Goal: Book appointment/travel/reservation

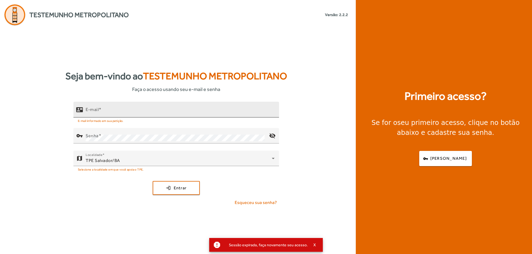
click at [177, 117] on div "E-mail" at bounding box center [180, 110] width 189 height 16
click at [157, 108] on div "E-mail" at bounding box center [180, 110] width 189 height 16
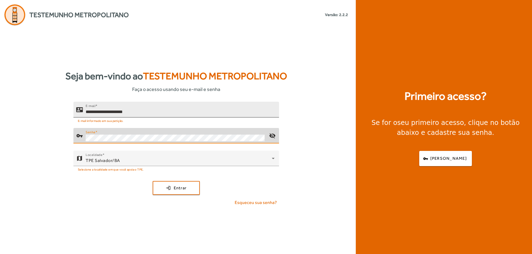
click at [153, 181] on button "login Entrar" at bounding box center [176, 188] width 47 height 14
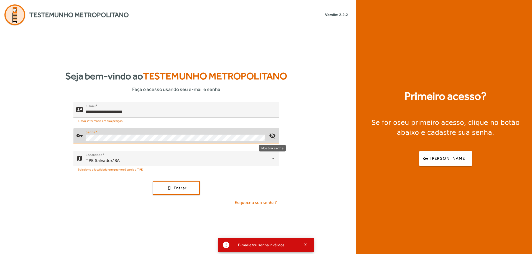
click at [274, 135] on mat-icon "visibility_off" at bounding box center [271, 135] width 13 height 13
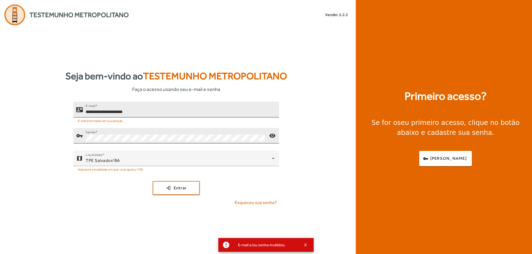
click at [107, 113] on input "**********" at bounding box center [180, 112] width 189 height 7
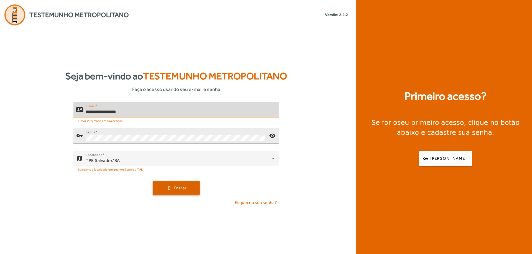
type input "**********"
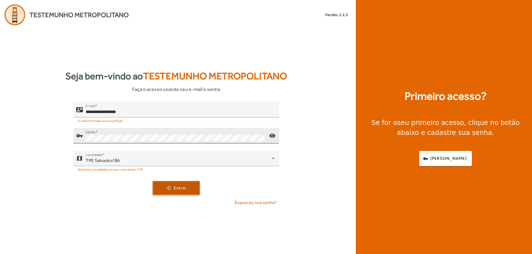
click at [166, 189] on span "submit" at bounding box center [176, 188] width 46 height 13
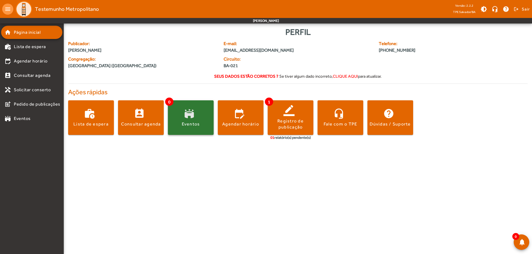
click at [202, 122] on span at bounding box center [191, 117] width 46 height 13
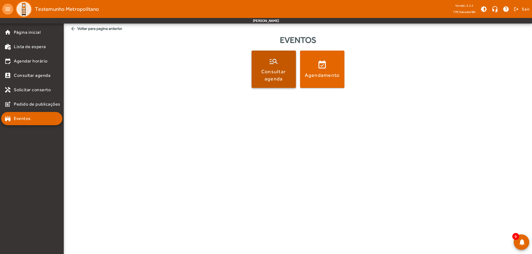
click at [277, 82] on div "Consultar agenda" at bounding box center [273, 75] width 42 height 14
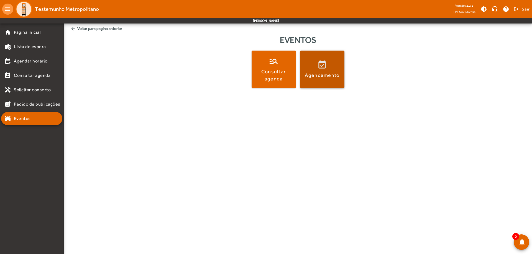
click at [336, 73] on div "Agendamento" at bounding box center [322, 75] width 35 height 7
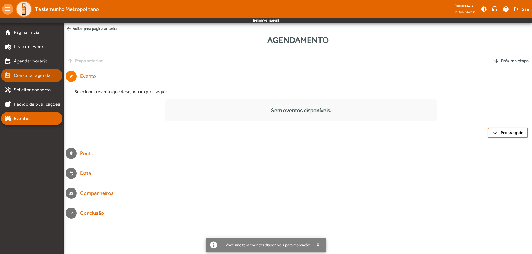
click at [23, 73] on span "Consultar agenda" at bounding box center [32, 75] width 37 height 7
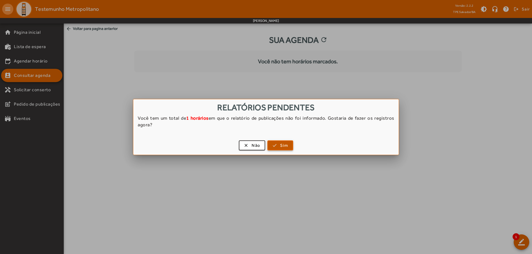
click at [285, 145] on span "Sim" at bounding box center [284, 146] width 8 height 6
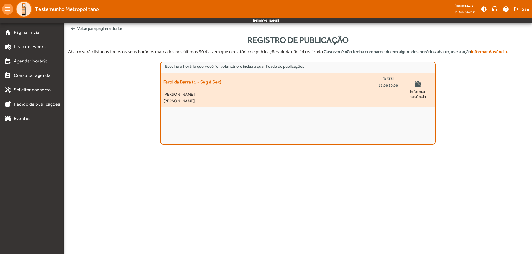
click at [306, 91] on span "[PERSON_NAME]" at bounding box center [280, 94] width 234 height 7
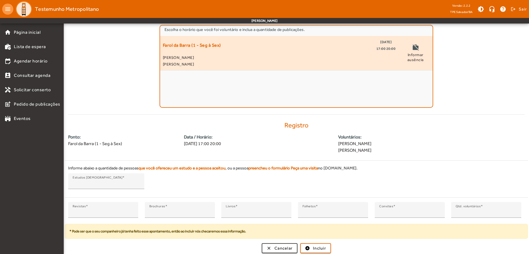
scroll to position [38, 0]
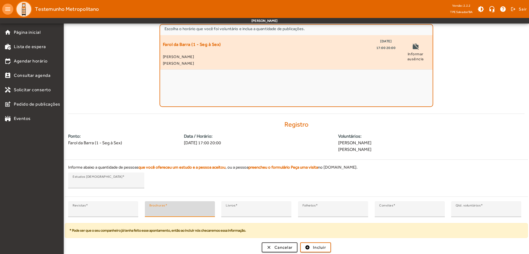
type input "*"
click at [207, 209] on input "*" at bounding box center [179, 211] width 61 height 7
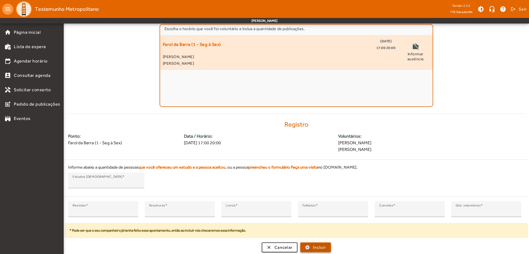
click at [320, 249] on span "Incluir" at bounding box center [319, 248] width 13 height 6
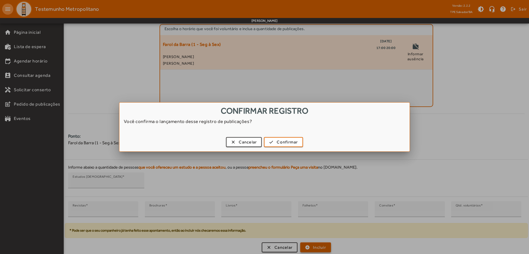
scroll to position [0, 0]
click at [288, 142] on span "Confirmar" at bounding box center [287, 142] width 21 height 6
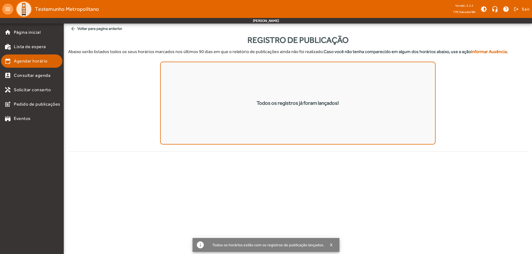
click at [44, 61] on span "Agendar horário" at bounding box center [31, 61] width 34 height 7
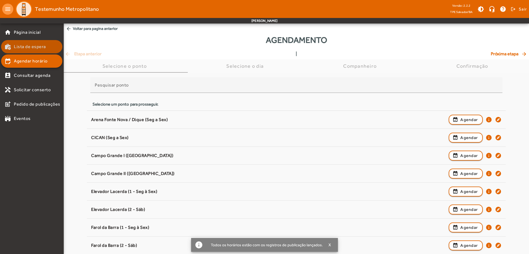
click at [31, 47] on span "Lista de espera" at bounding box center [30, 46] width 32 height 7
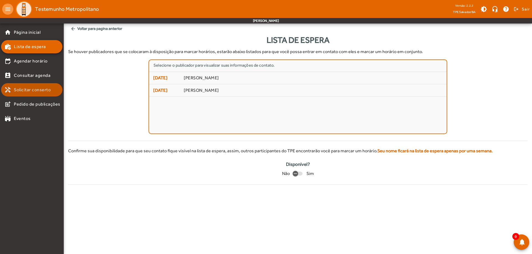
click at [37, 92] on span "Solicitar conserto" at bounding box center [32, 90] width 37 height 7
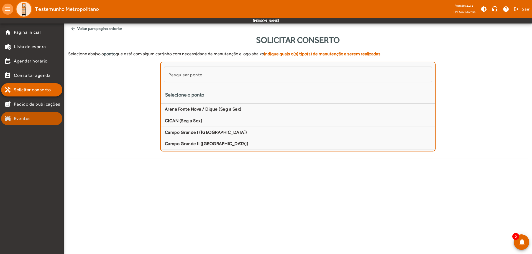
click at [45, 116] on link "stadium Eventos" at bounding box center [33, 118] width 58 height 7
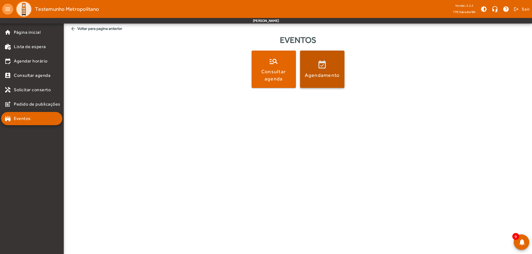
click at [328, 72] on div "Agendamento" at bounding box center [322, 75] width 35 height 7
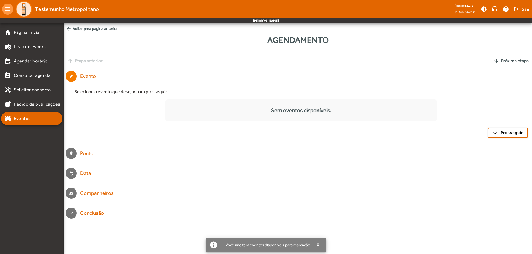
click at [509, 62] on span "Próxima etapa" at bounding box center [515, 61] width 28 height 7
